Goal: Task Accomplishment & Management: Use online tool/utility

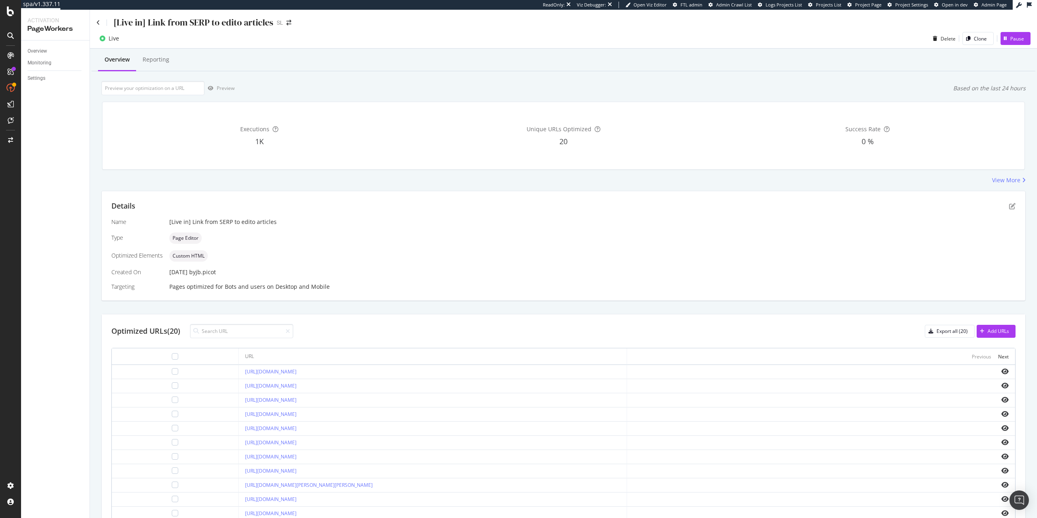
click at [98, 26] on div "[Live in] Link from SERP to edito articles" at bounding box center [184, 22] width 177 height 13
click at [97, 23] on icon at bounding box center [98, 23] width 4 height 6
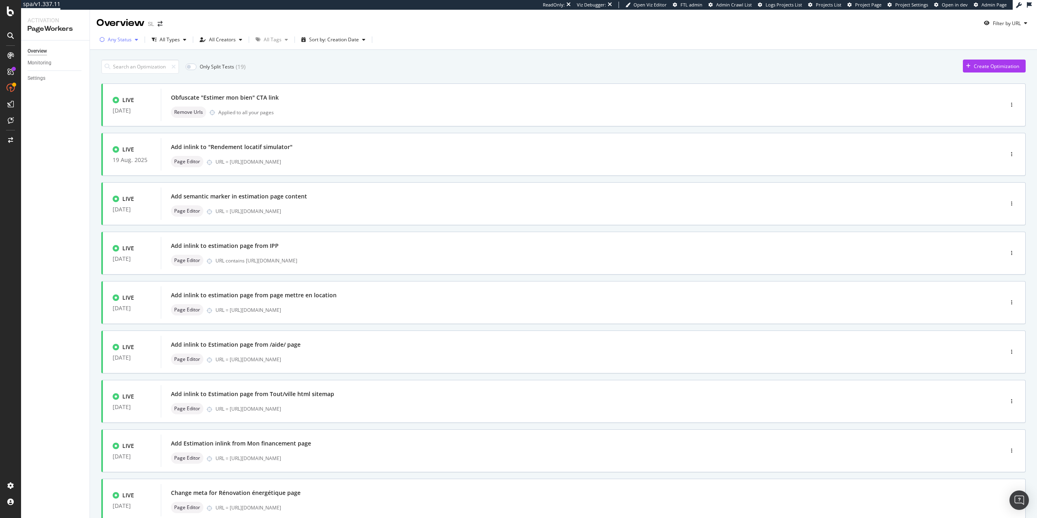
click at [135, 43] on div "Any Status" at bounding box center [118, 40] width 45 height 12
click at [122, 81] on div "Paused" at bounding box center [121, 83] width 17 height 7
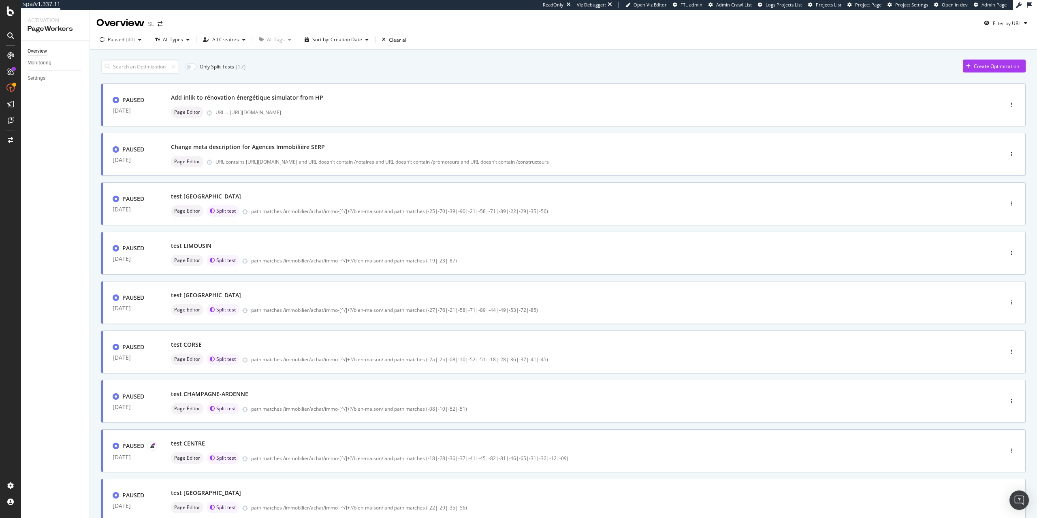
click at [311, 64] on div "Only Split Tests ( 17 ) Create Optimization" at bounding box center [563, 67] width 925 height 14
